Goal: Transaction & Acquisition: Purchase product/service

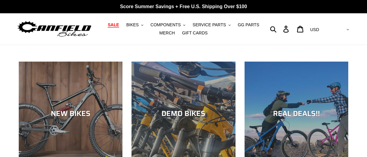
click at [110, 24] on span "SALE" at bounding box center [113, 24] width 11 height 5
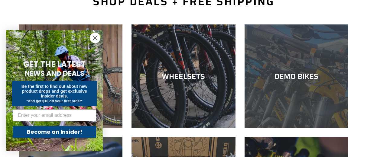
scroll to position [220, 0]
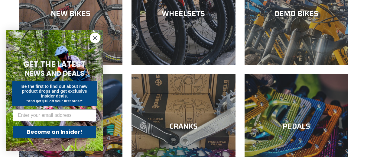
click at [93, 36] on icon "Close dialog" at bounding box center [95, 38] width 4 height 4
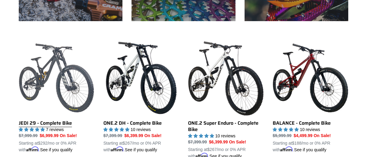
scroll to position [157, 0]
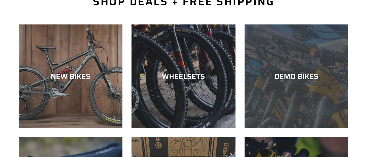
click at [288, 77] on div "DEMO BIKES" at bounding box center [297, 76] width 104 height 9
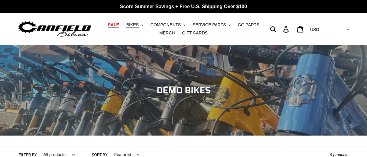
click at [113, 24] on span "SALE" at bounding box center [113, 24] width 11 height 5
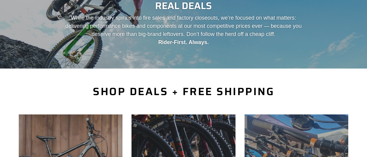
scroll to position [157, 0]
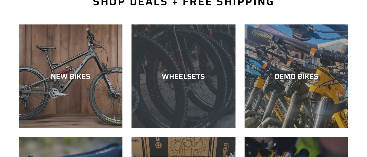
click at [186, 76] on div "WHEELSETS" at bounding box center [184, 76] width 104 height 9
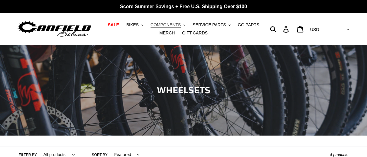
click at [154, 24] on span "COMPONENTS" at bounding box center [166, 24] width 30 height 5
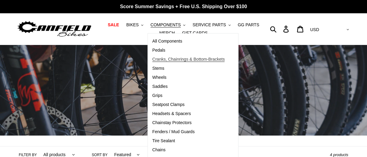
click at [156, 60] on span "Cranks, Chainrings & Bottom-Brackets" at bounding box center [188, 59] width 73 height 5
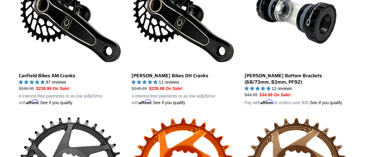
scroll to position [220, 0]
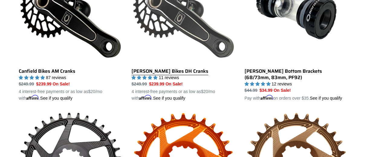
click at [166, 73] on link "Canfield Bikes DH Cranks" at bounding box center [184, 30] width 104 height 141
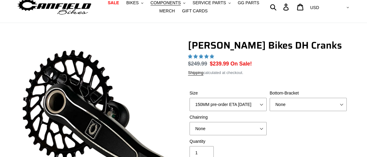
select select "highest-rating"
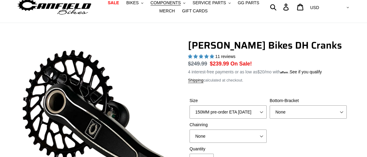
scroll to position [63, 0]
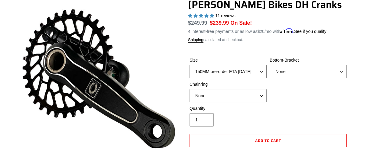
click at [190, 65] on select "150MM pre-order ETA 10/15/25 155MM pre-order ETA 10/15/25 160MM pre-order ETA 1…" at bounding box center [228, 71] width 77 height 13
select select "160MM pre-order ETA 10/15/25"
click option "160MM pre-order ETA 10/15/25" at bounding box center [0, 0] width 0 height 0
click at [270, 65] on select "None BSA Threaded 83mm" at bounding box center [308, 71] width 77 height 13
select select "BSA Threaded 83mm"
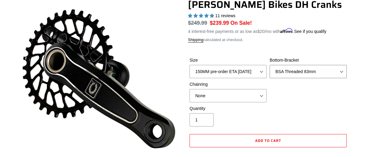
click option "BSA Threaded 83mm" at bounding box center [0, 0] width 0 height 0
click at [190, 89] on select "None 34t Round" at bounding box center [228, 95] width 77 height 13
select select "34t Round"
click option "34t Round" at bounding box center [0, 0] width 0 height 0
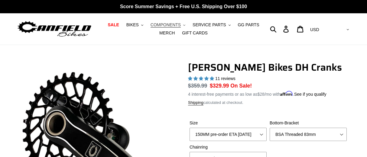
click at [160, 22] on span "COMPONENTS" at bounding box center [166, 24] width 30 height 5
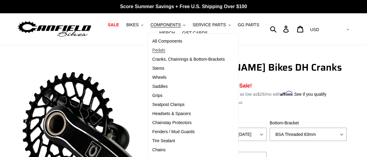
click at [154, 50] on span "Pedals" at bounding box center [158, 50] width 13 height 5
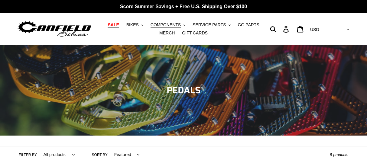
click at [112, 26] on span "SALE" at bounding box center [113, 24] width 11 height 5
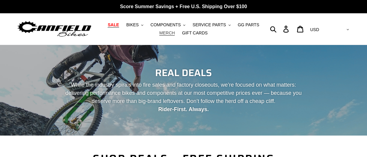
click at [175, 31] on span "MERCH" at bounding box center [166, 33] width 15 height 5
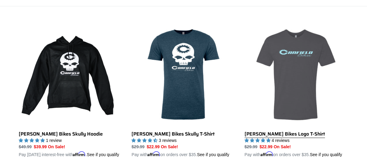
scroll to position [189, 0]
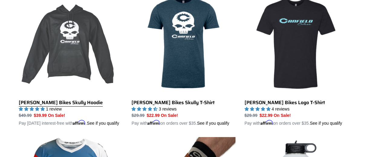
click at [75, 46] on link "[PERSON_NAME] Bikes Skully Hoodie" at bounding box center [71, 59] width 104 height 135
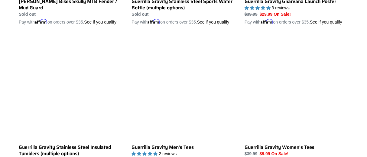
scroll to position [1069, 0]
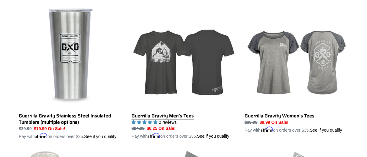
click at [167, 85] on link "Guerrilla Gravity Men's Tees" at bounding box center [184, 72] width 104 height 135
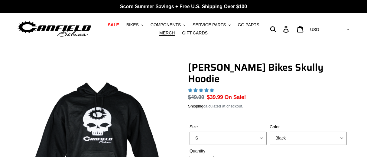
scroll to position [63, 0]
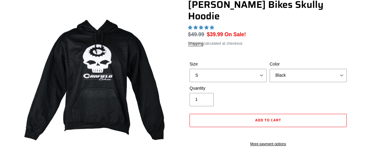
select select "highest-rating"
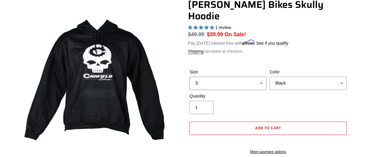
click at [190, 77] on select "S M pre-order ETA 9.20.25 L pre-order ETA 9.20.25 XL pre-order ETA 9.20.25" at bounding box center [228, 83] width 77 height 13
select select "XL pre-order ETA 9.20.25"
click option "XL pre-order ETA 9.20.25" at bounding box center [0, 0] width 0 height 0
click at [220, 25] on span "1 review" at bounding box center [223, 27] width 16 height 5
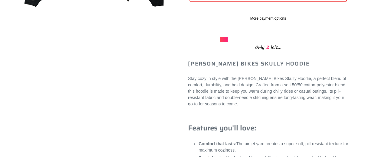
scroll to position [189, 0]
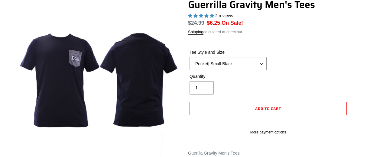
select select "highest-rating"
click at [190, 57] on select "Let It Rip | Small Green Let It Rip | Medium Green Megatrail | Small Black Mega…" at bounding box center [228, 63] width 77 height 13
click option "Shred Dogg | XXL Black" at bounding box center [0, 0] width 0 height 0
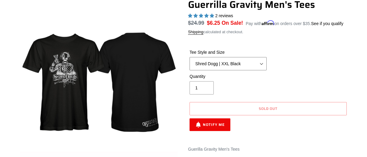
click at [190, 57] on select "Let It Rip | Small Green Let It Rip | Medium Green Megatrail | Small Black Mega…" at bounding box center [228, 63] width 77 height 13
click option "Reach Gnarvana | XXL Gold" at bounding box center [0, 0] width 0 height 0
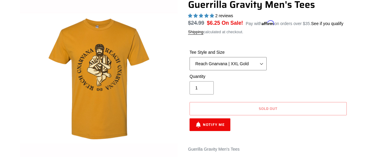
click at [190, 57] on select "Let It Rip | Small Green Let It Rip | Medium Green Megatrail | Small Black Mega…" at bounding box center [228, 63] width 77 height 13
click option "Mountain Made | XXL White" at bounding box center [0, 0] width 0 height 0
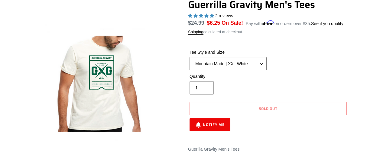
click at [190, 57] on select "Let It Rip | Small Green Let It Rip | Medium Green Megatrail | Small Black Mega…" at bounding box center [228, 63] width 77 height 13
click option "Mountain Made | XL White" at bounding box center [0, 0] width 0 height 0
click at [190, 57] on select "Let It Rip | Small Green Let It Rip | Medium Green Megatrail | Small Black Mega…" at bounding box center [228, 63] width 77 height 13
click option "Let It Rip | Small Green" at bounding box center [0, 0] width 0 height 0
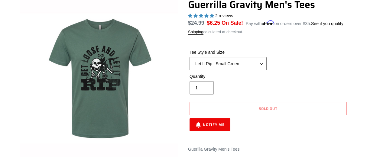
click at [190, 57] on select "Let It Rip | Small Green Let It Rip | Medium Green Megatrail | Small Black Mega…" at bounding box center [228, 63] width 77 height 13
click option "Megatrail | Medium Black" at bounding box center [0, 0] width 0 height 0
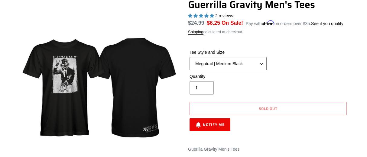
click at [190, 57] on select "Let It Rip | Small Green Let It Rip | Medium Green Megatrail | Small Black Mega…" at bounding box center [228, 63] width 77 height 13
select select "Trail Pistol | Small Black"
click option "Trail Pistol | Small Black" at bounding box center [0, 0] width 0 height 0
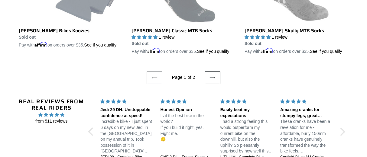
scroll to position [1321, 0]
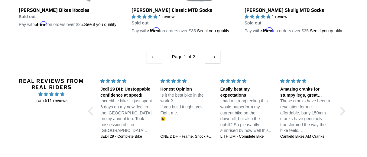
click at [212, 59] on icon at bounding box center [213, 57] width 6 height 6
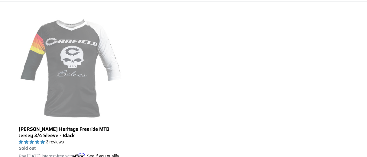
scroll to position [189, 0]
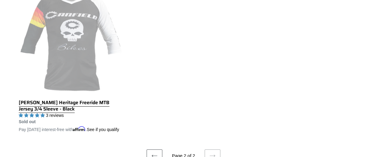
click at [78, 53] on link "[PERSON_NAME] Heritage Freeride MTB Jersey 3/4 Sleeve - Black" at bounding box center [71, 62] width 104 height 141
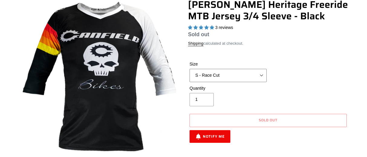
click at [190, 69] on select "S - Race Cut M - Race Cut L - Race Cut XL - Race Cut XXL - Race Cut S - Club Cu…" at bounding box center [228, 75] width 77 height 13
select select "highest-rating"
click option "XL - Race Cut" at bounding box center [0, 0] width 0 height 0
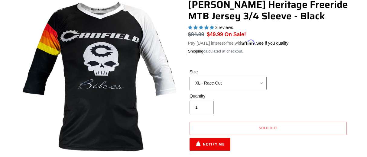
click at [190, 77] on select "S - Race Cut M - Race Cut L - Race Cut XL - Race Cut XXL - Race Cut S - Club Cu…" at bounding box center [228, 83] width 77 height 13
click option "XXL - Race Cut" at bounding box center [0, 0] width 0 height 0
click at [190, 77] on select "S - Race Cut M - Race Cut L - Race Cut XL - Race Cut XXL - Race Cut S - Club Cu…" at bounding box center [228, 83] width 77 height 13
select select "XL - Club Cut"
click option "XL - Club Cut" at bounding box center [0, 0] width 0 height 0
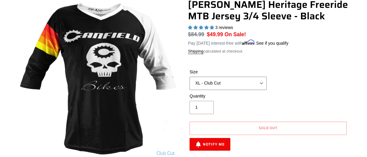
click at [190, 77] on select "S - Race Cut M - Race Cut L - Race Cut XL - Race Cut XXL - Race Cut S - Club Cu…" at bounding box center [228, 83] width 77 height 13
click option "XL - Club Cut" at bounding box center [0, 0] width 0 height 0
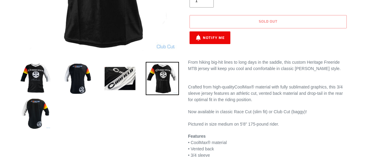
scroll to position [189, 0]
